Goal: Information Seeking & Learning: Learn about a topic

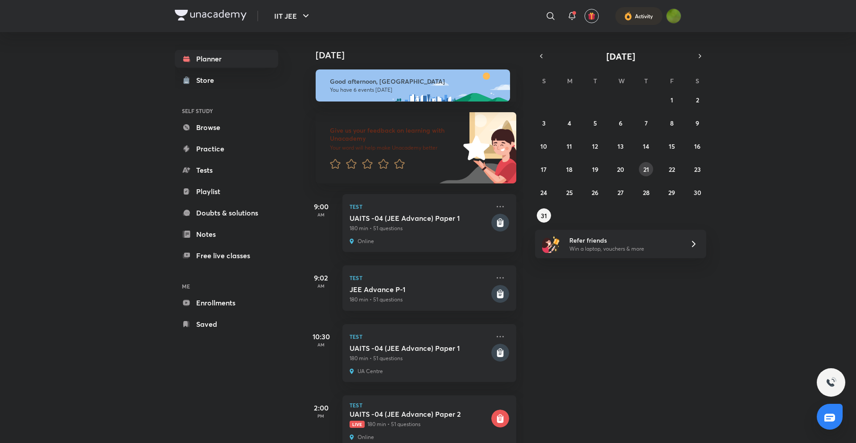
click at [641, 175] on div "27 28 29 30 31 1 2 3 4 5 6 7 8 9 10 11 12 13 14 15 16 17 18 19 20 21 22 23 24 2…" at bounding box center [620, 158] width 171 height 130
click at [642, 175] on button "21" at bounding box center [646, 169] width 14 height 14
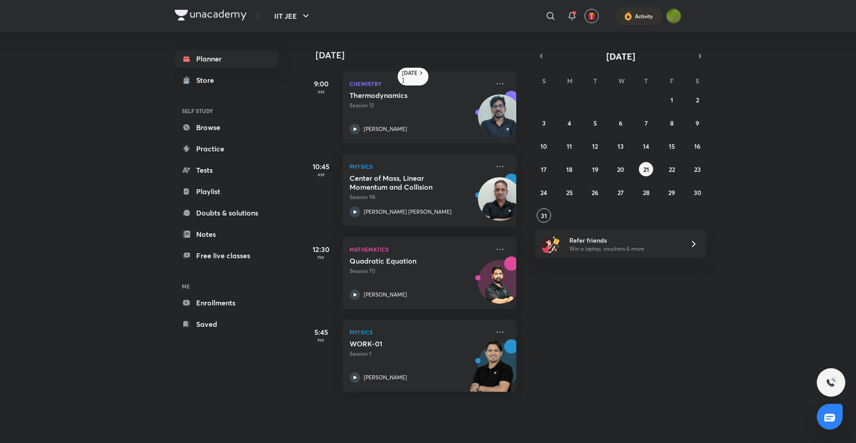
click at [357, 133] on icon at bounding box center [354, 129] width 11 height 11
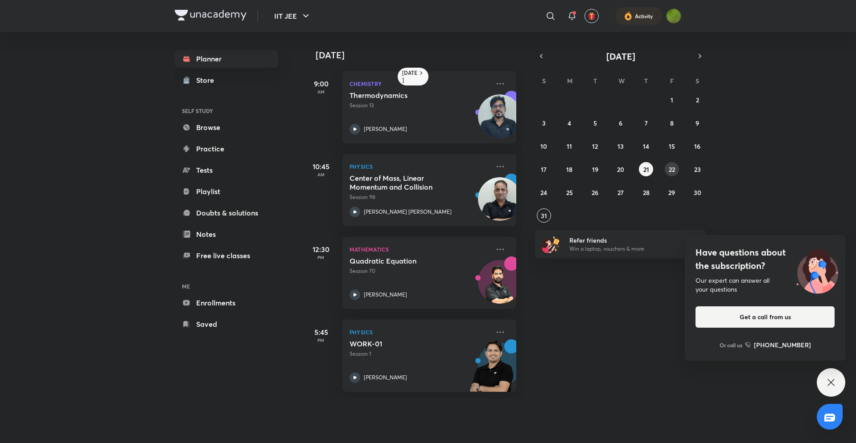
click at [675, 169] on button "22" at bounding box center [672, 169] width 14 height 14
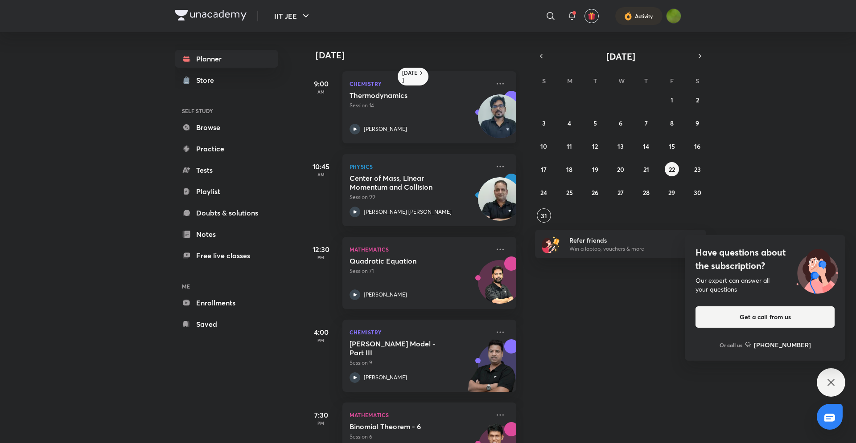
click at [358, 131] on icon at bounding box center [354, 129] width 11 height 11
